Goal: Information Seeking & Learning: Learn about a topic

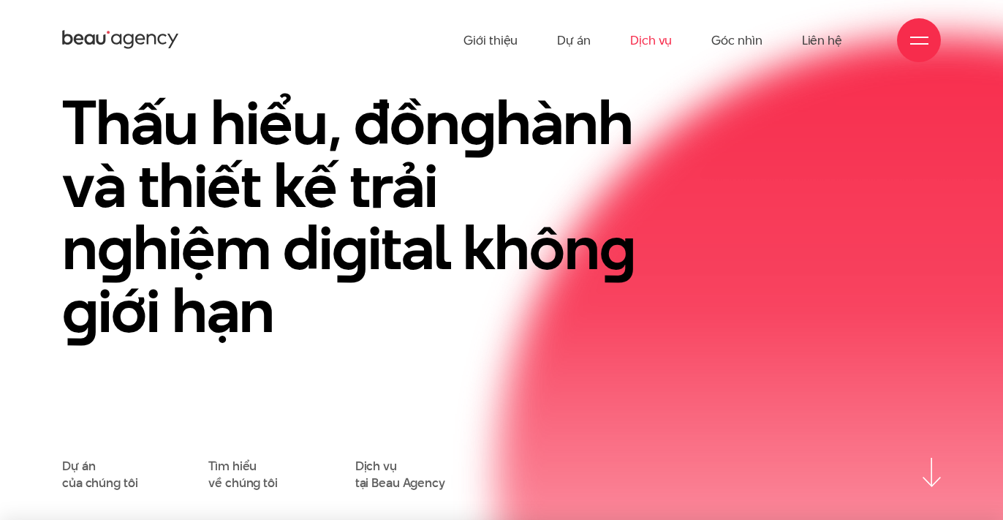
click at [640, 37] on link "Dịch vụ" at bounding box center [651, 40] width 42 height 80
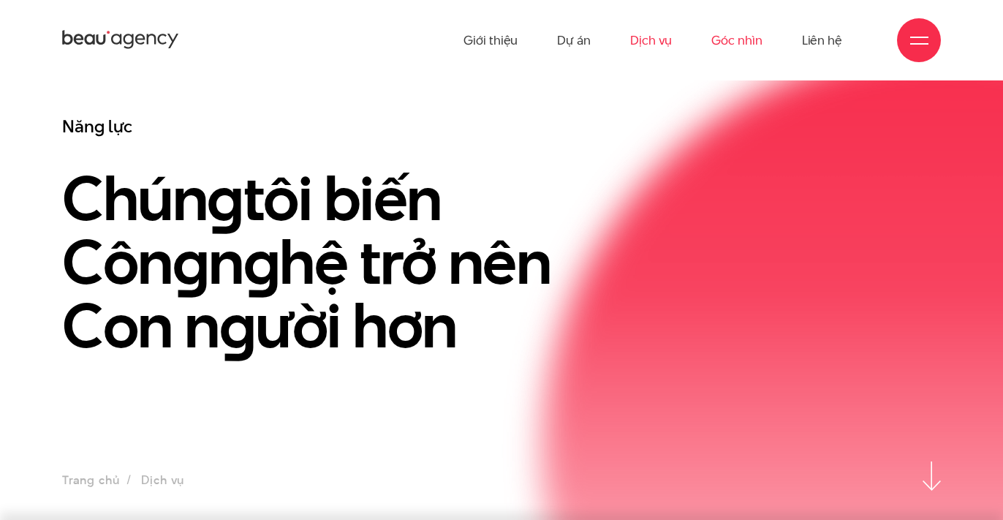
click at [741, 31] on link "Góc nhìn" at bounding box center [736, 40] width 50 height 80
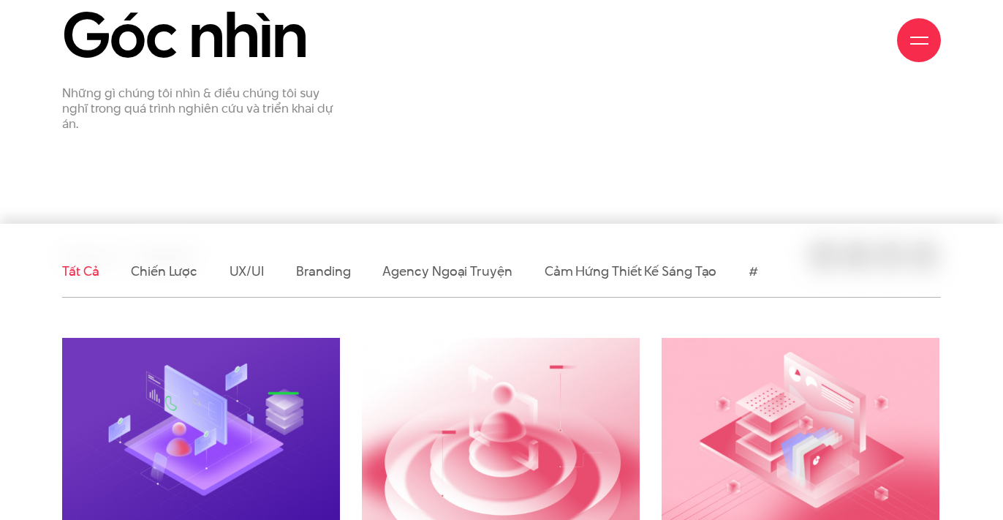
scroll to position [246, 0]
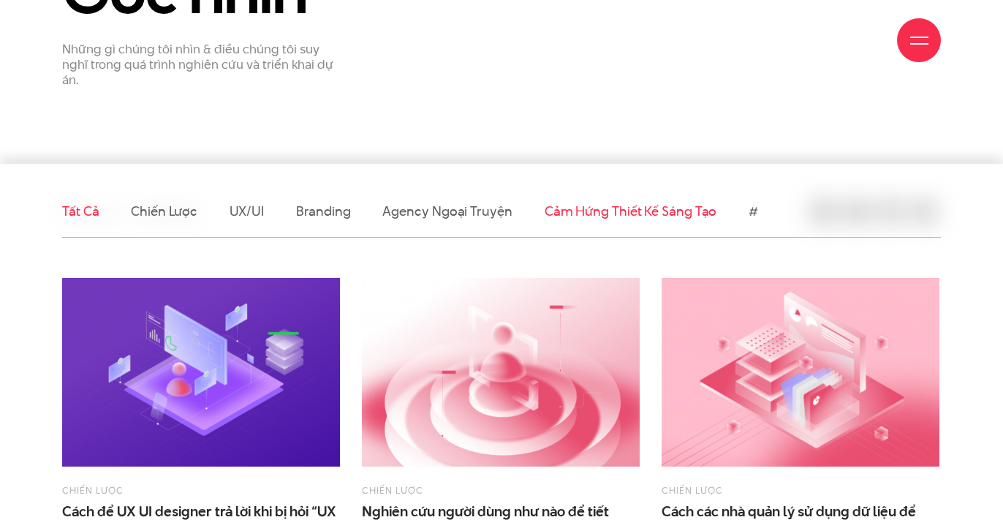
click at [563, 215] on link "Cảm hứng thiết kế sáng tạo" at bounding box center [631, 211] width 173 height 18
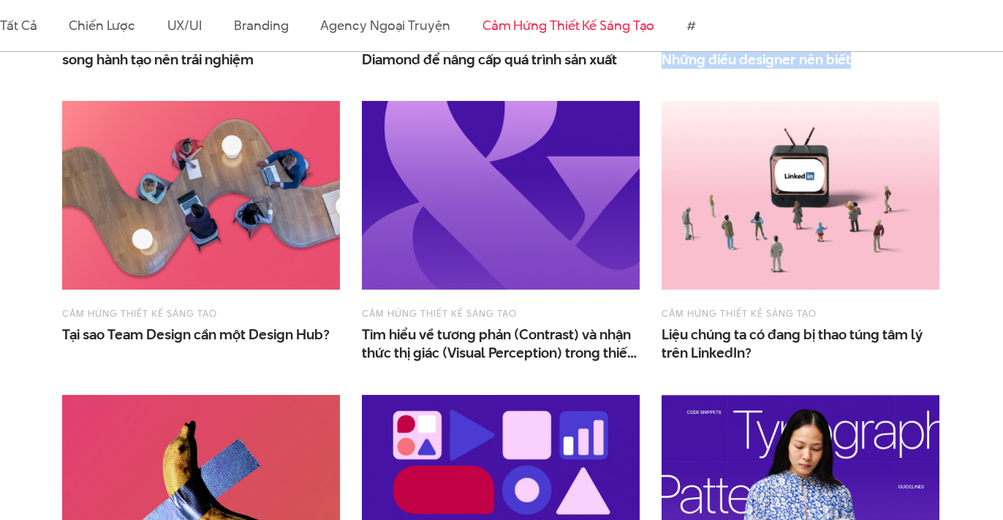
scroll to position [907, 0]
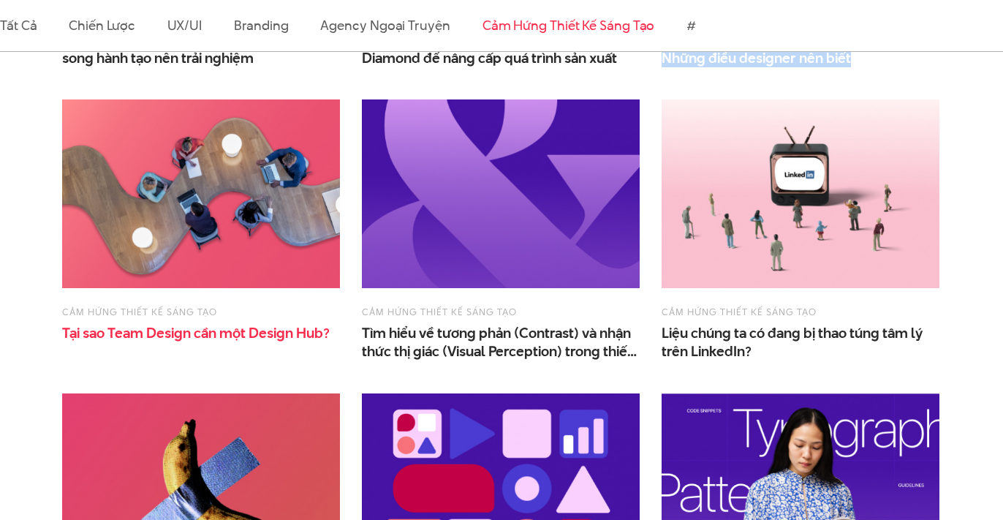
click at [289, 336] on span "Design" at bounding box center [271, 333] width 45 height 20
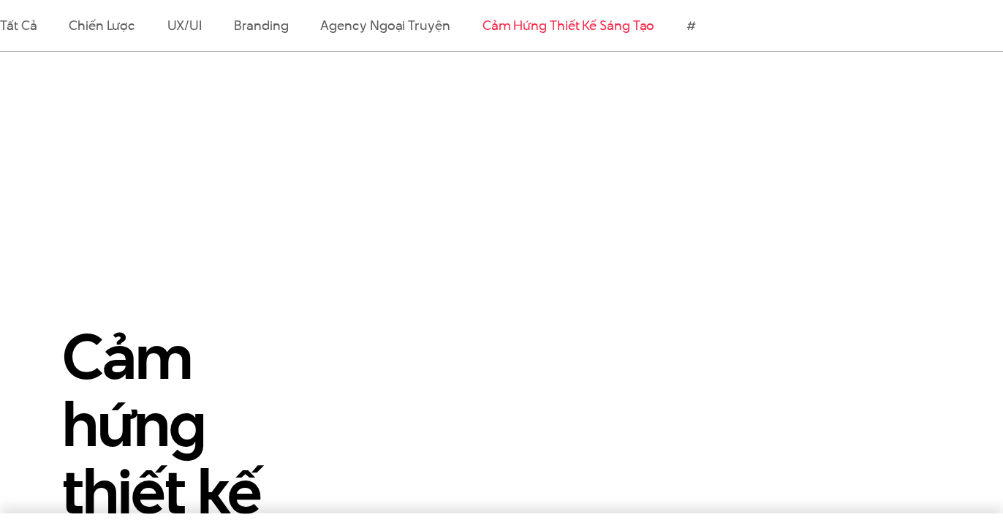
scroll to position [0, 0]
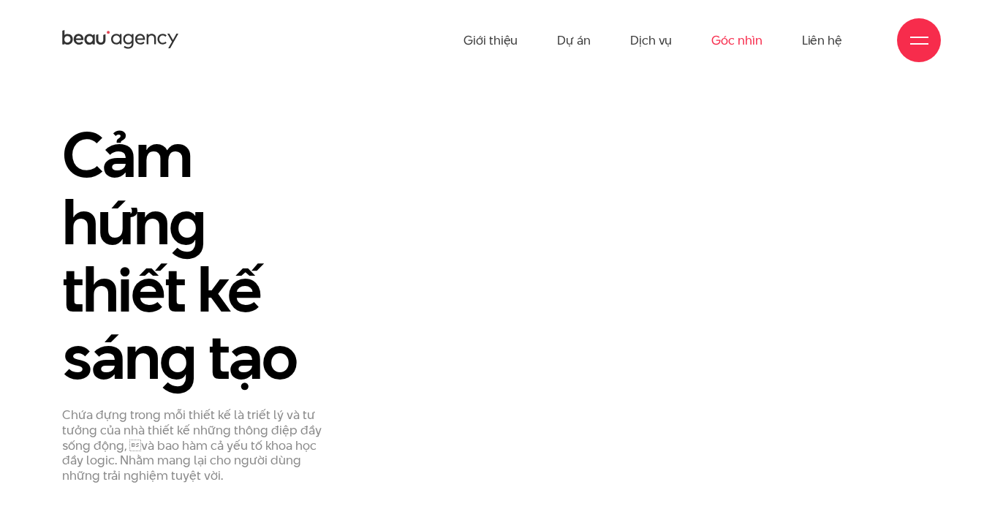
click at [722, 47] on link "Góc nhìn" at bounding box center [736, 40] width 50 height 80
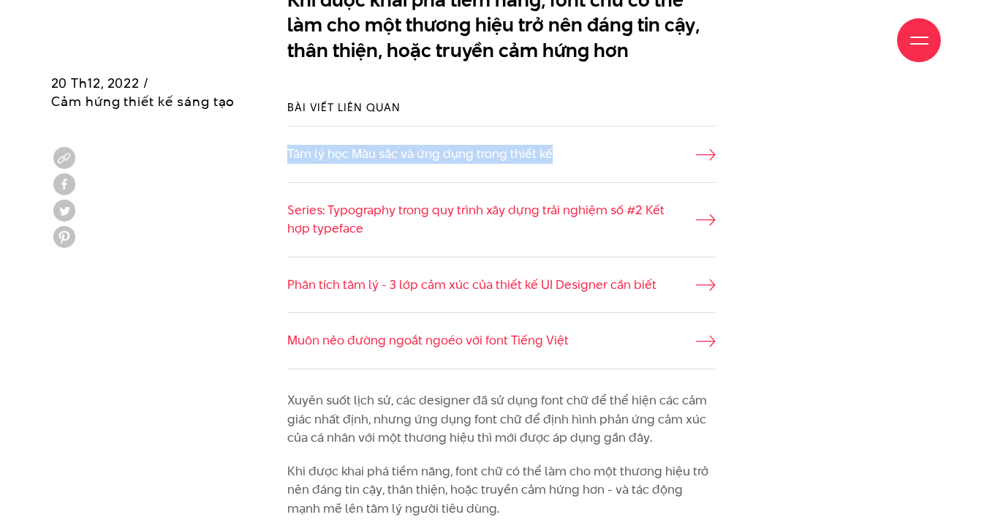
scroll to position [900, 0]
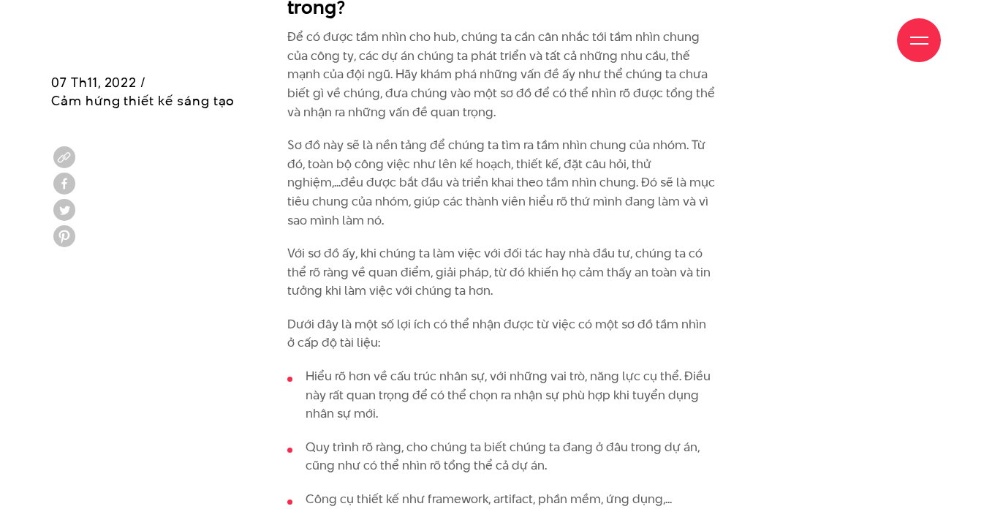
scroll to position [3424, 0]
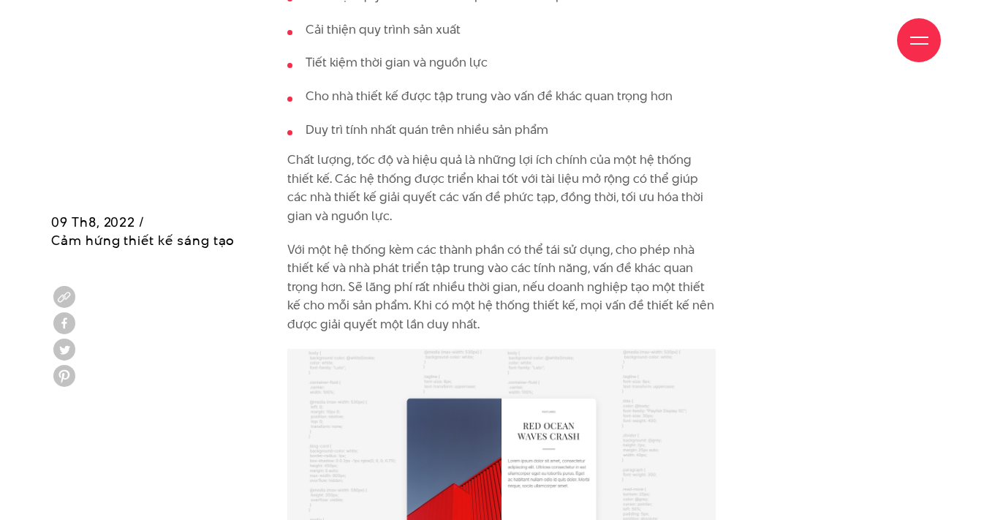
scroll to position [2726, 0]
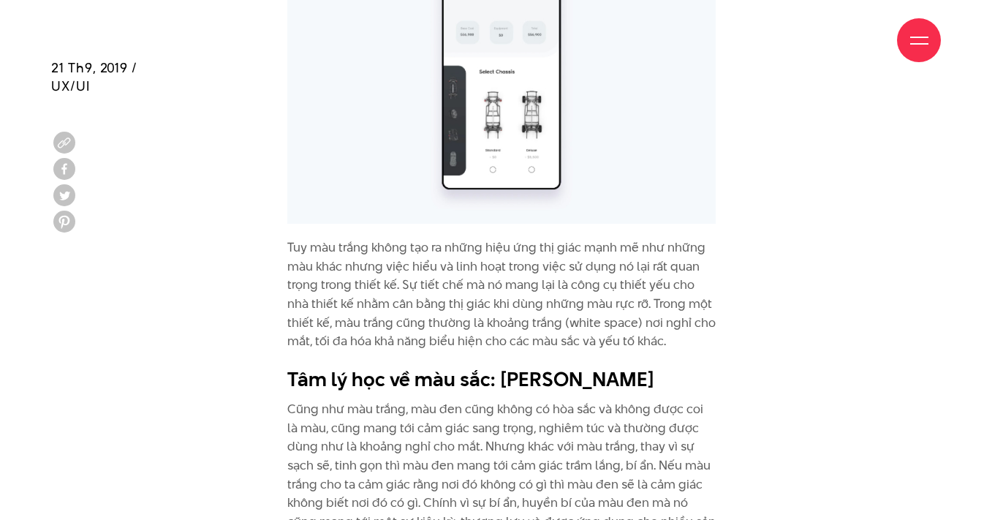
scroll to position [7066, 0]
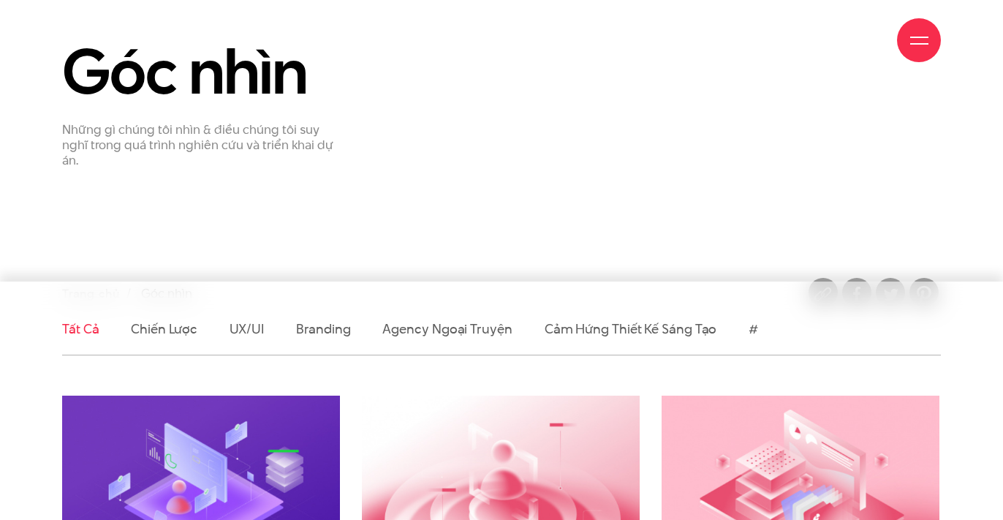
scroll to position [135, 0]
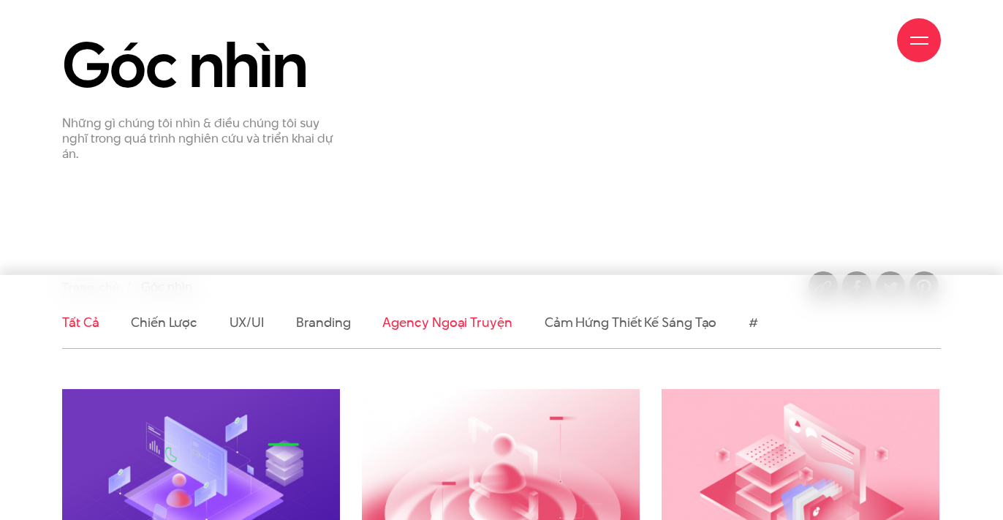
click at [406, 317] on link "Agency ngoại truyện" at bounding box center [446, 322] width 129 height 18
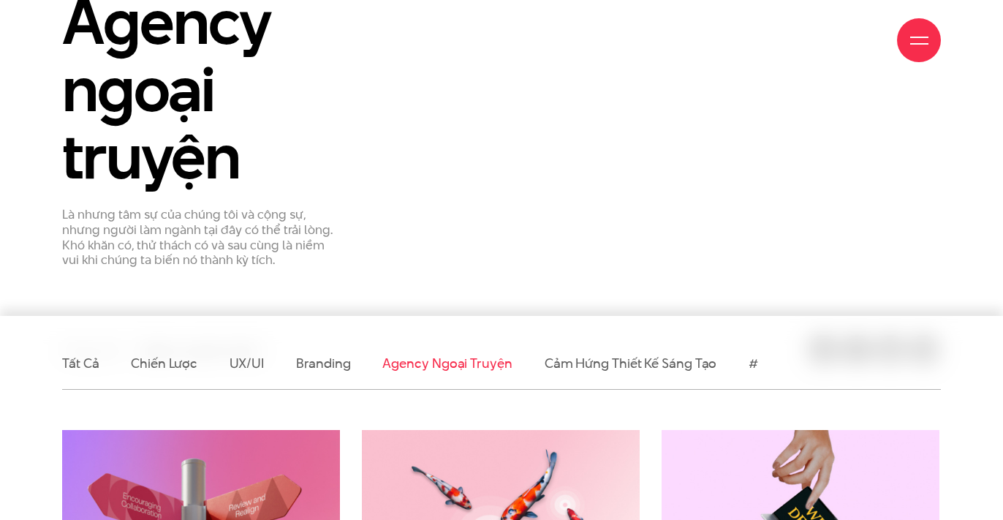
scroll to position [210, 0]
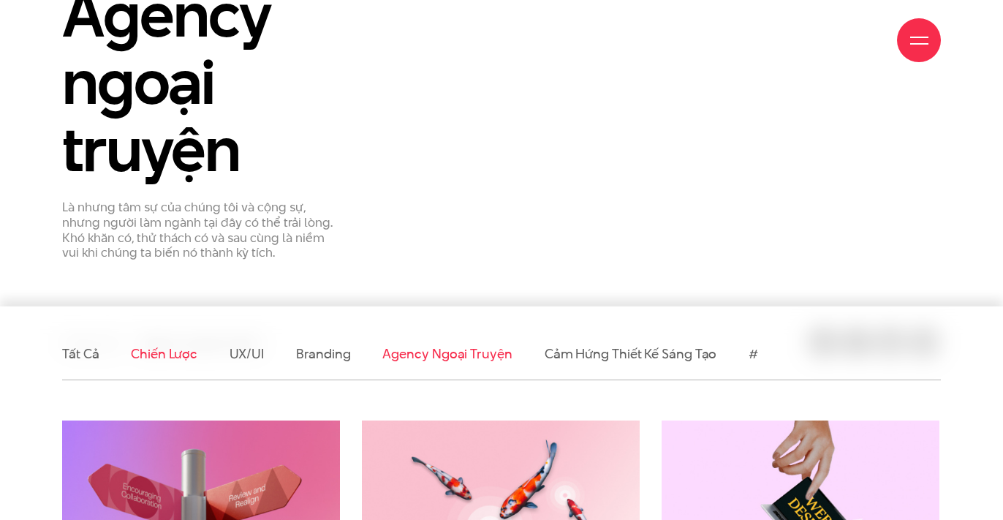
click at [194, 349] on link "Chiến lược" at bounding box center [164, 353] width 66 height 18
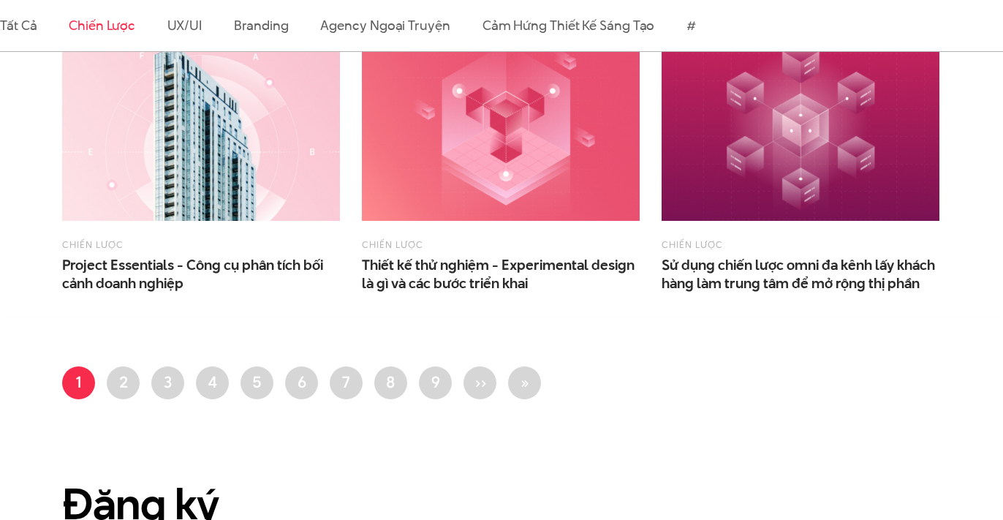
scroll to position [1118, 0]
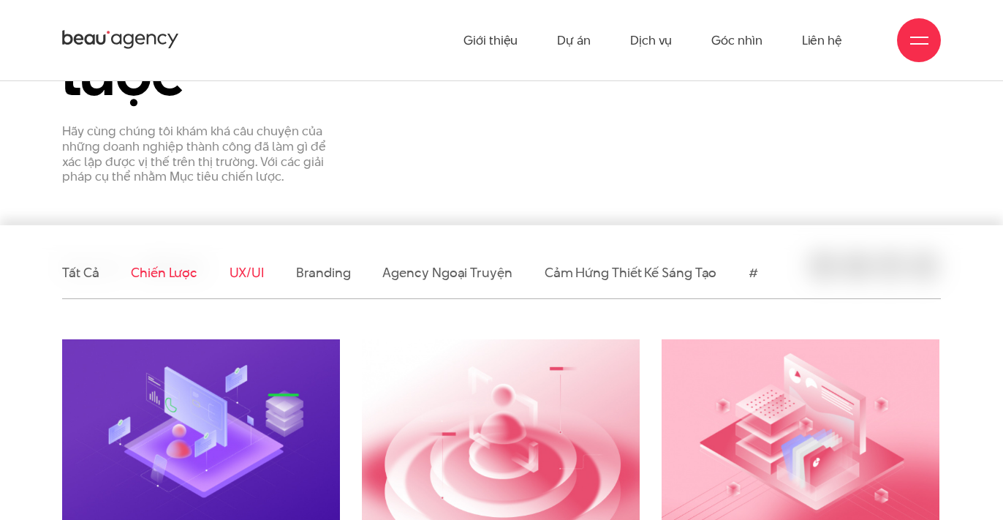
click at [249, 278] on link "UX/UI" at bounding box center [247, 272] width 35 height 18
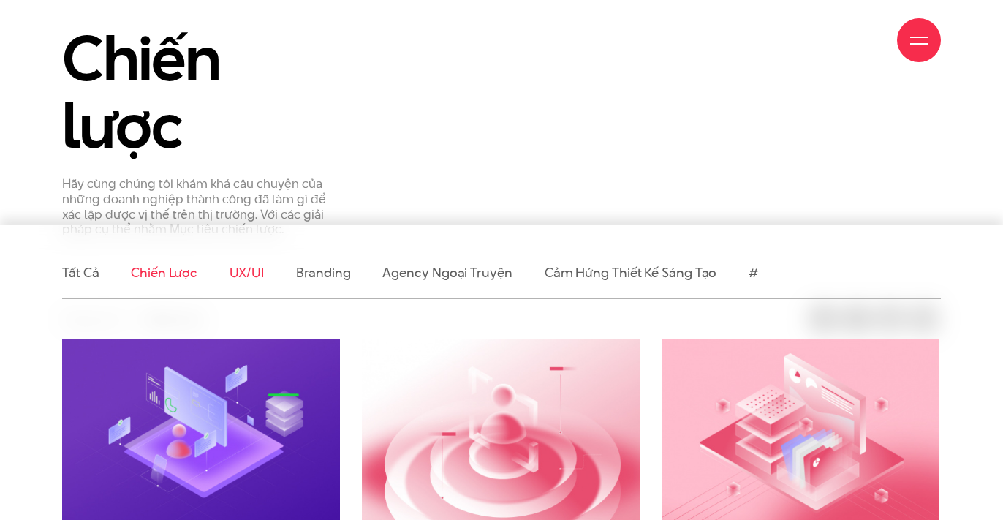
scroll to position [407, 0]
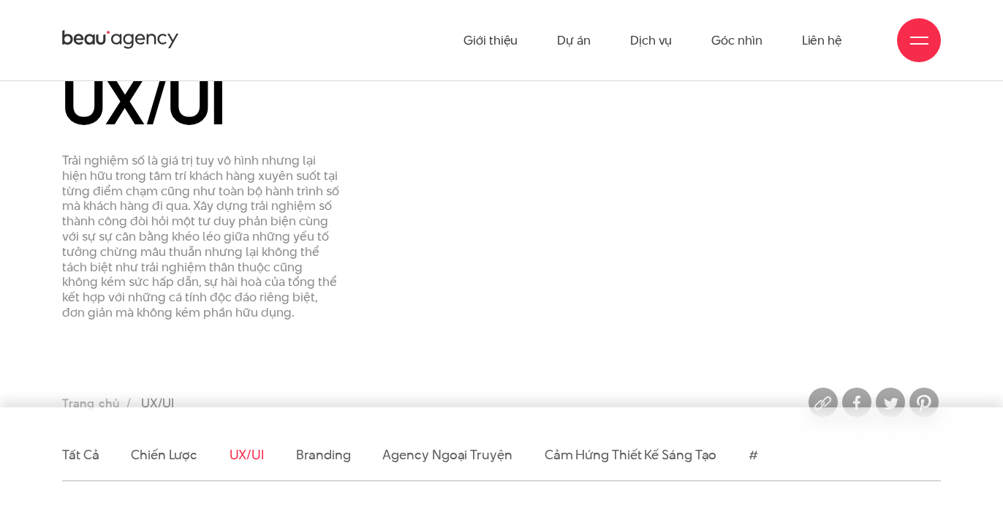
scroll to position [50, 0]
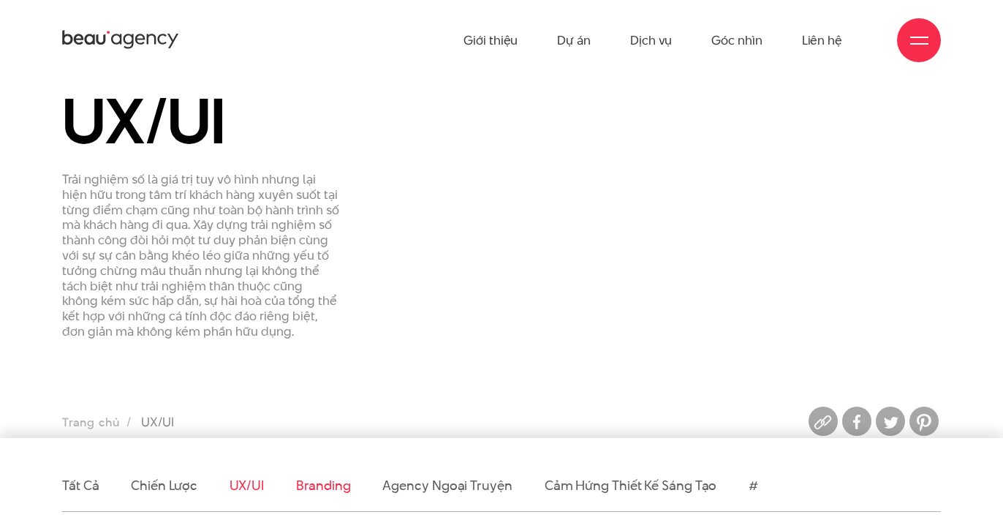
click at [309, 476] on link "Branding" at bounding box center [323, 485] width 54 height 18
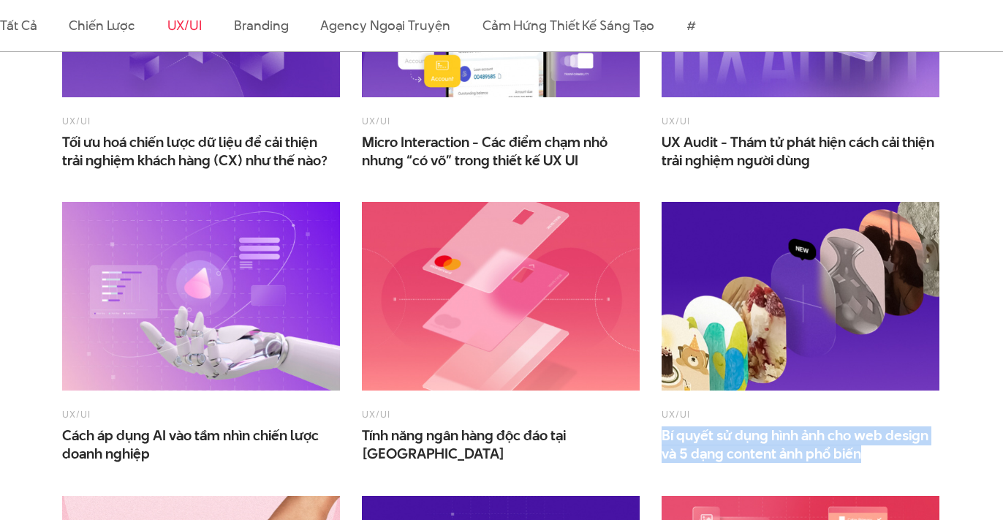
scroll to position [776, 0]
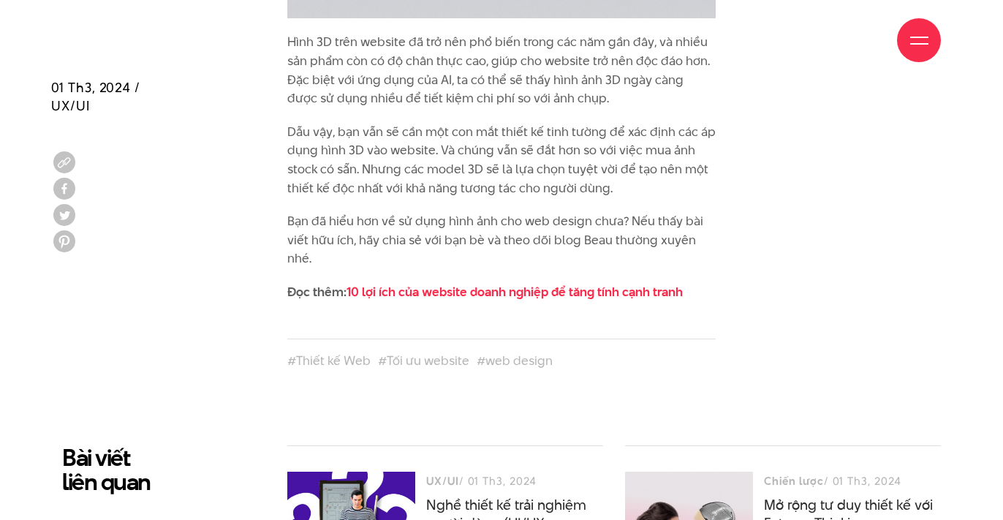
scroll to position [6356, 0]
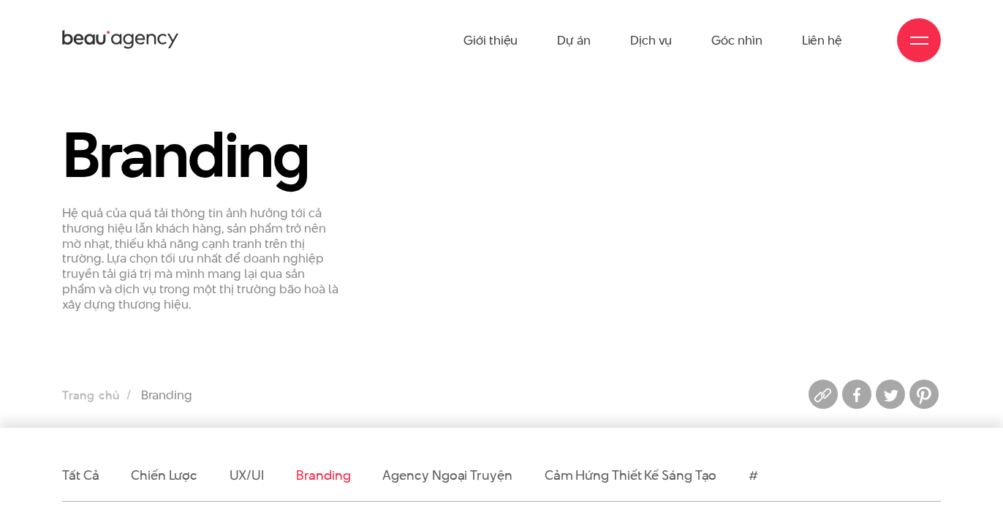
click at [453, 146] on div "Branding Hệ quả của quá tải thông tin ảnh hưởng tới cả thương hiệu lẫn khách hà…" at bounding box center [501, 222] width 901 height 203
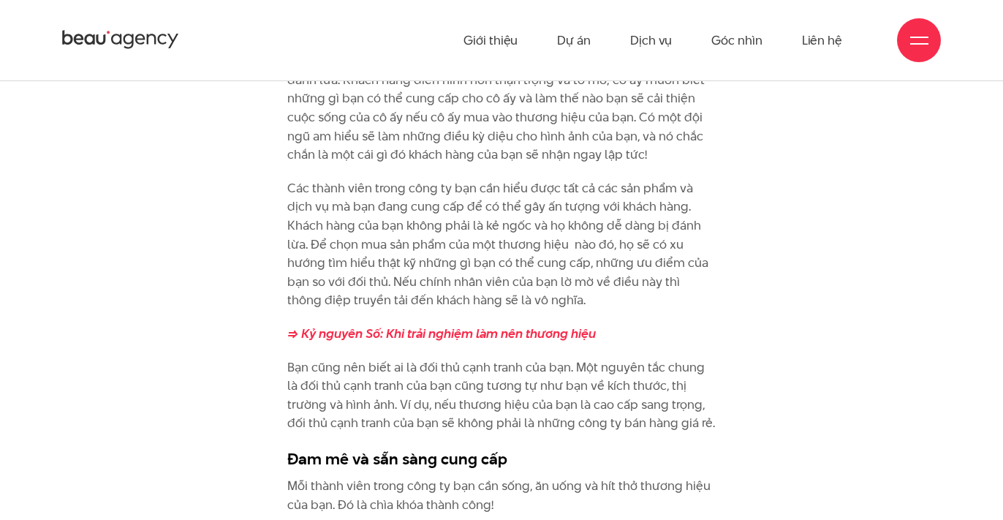
scroll to position [942, 0]
